Goal: Task Accomplishment & Management: Use online tool/utility

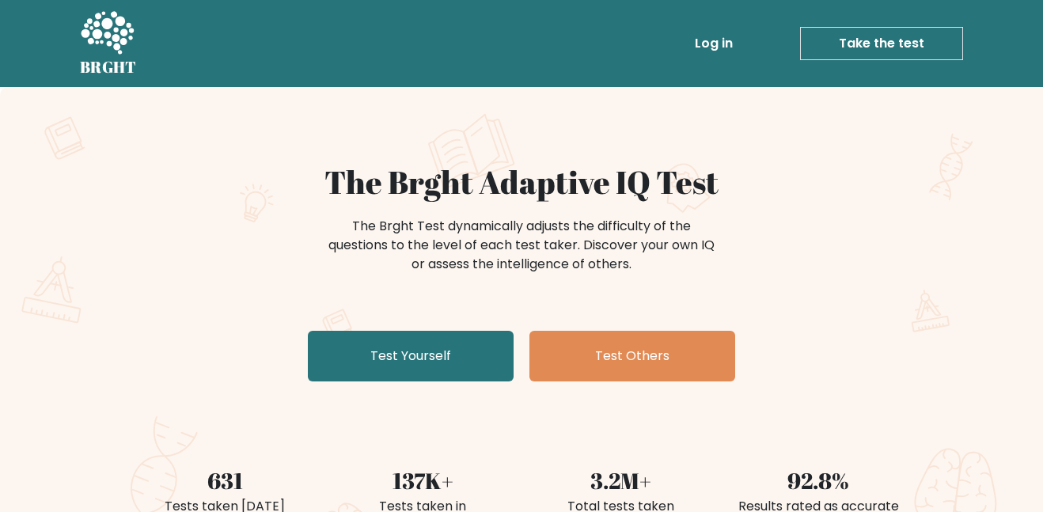
scroll to position [53, 0]
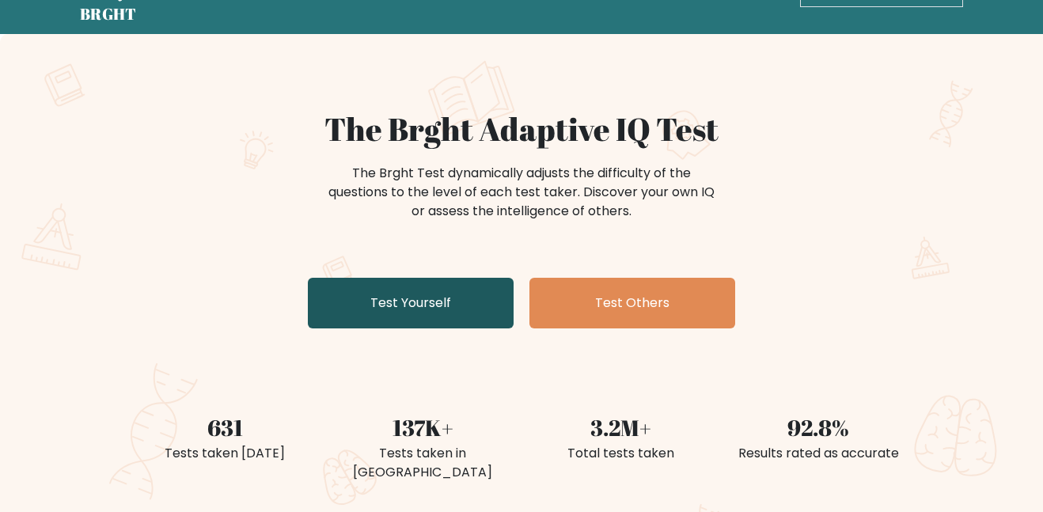
click at [349, 291] on link "Test Yourself" at bounding box center [411, 303] width 206 height 51
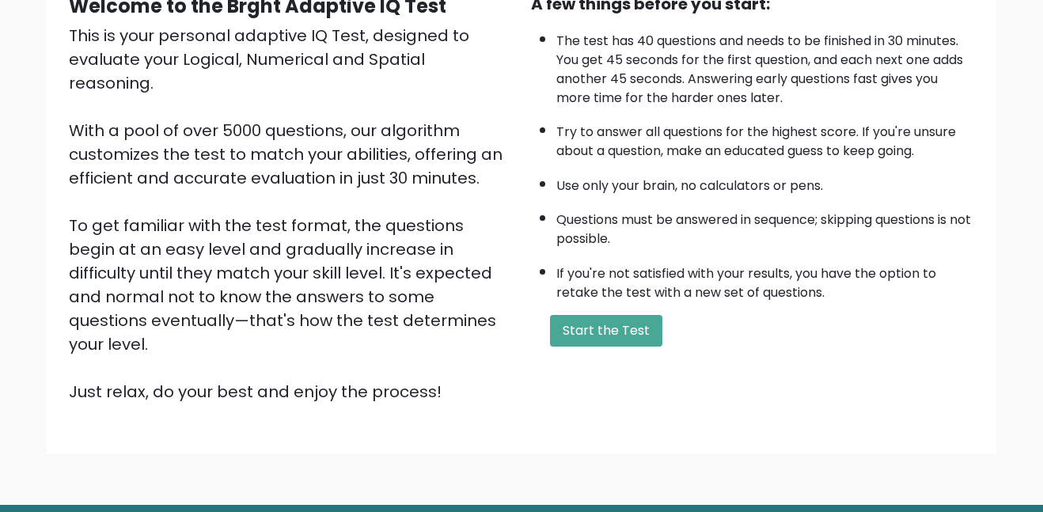
scroll to position [213, 0]
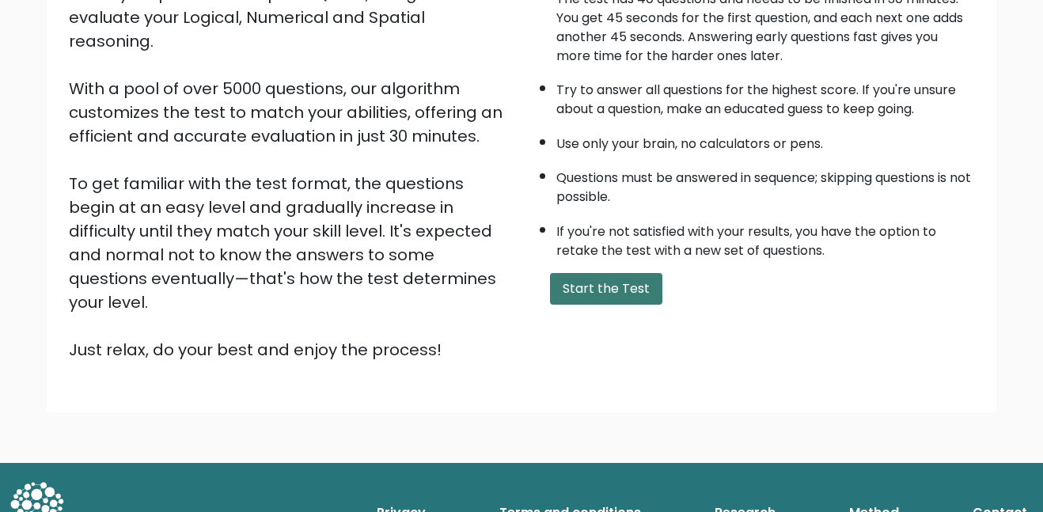
click at [623, 281] on button "Start the Test" at bounding box center [606, 289] width 112 height 32
